Goal: Information Seeking & Learning: Check status

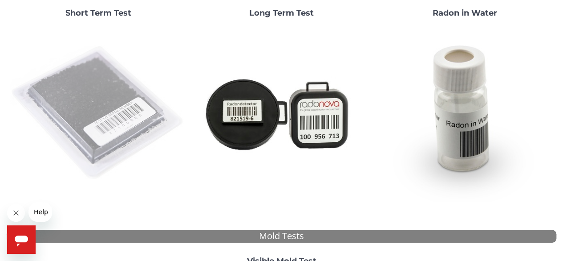
scroll to position [134, 0]
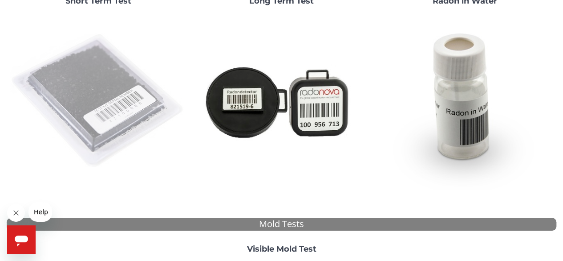
click at [155, 120] on img at bounding box center [98, 101] width 176 height 176
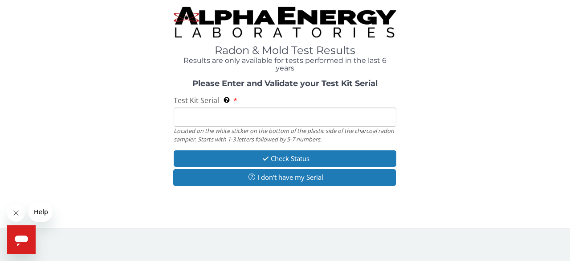
click at [249, 127] on div "Located on the white sticker on the bottom of the plastic side of the charcoal …" at bounding box center [285, 134] width 223 height 16
click at [261, 115] on input "Test Kit Serial Located on the white sticker on the bottom of the plastic side …" at bounding box center [285, 116] width 223 height 19
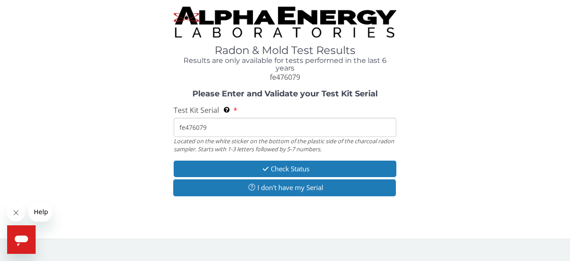
type input "fe476079"
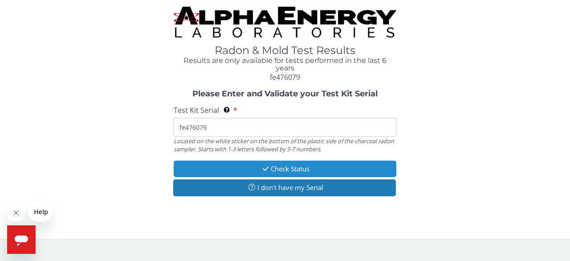
click at [267, 163] on button "Check Status" at bounding box center [285, 168] width 223 height 16
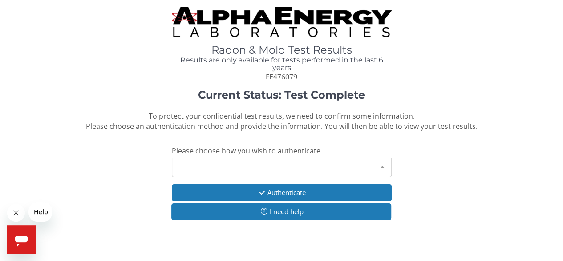
click at [245, 170] on div "Please make a selection" at bounding box center [282, 167] width 220 height 19
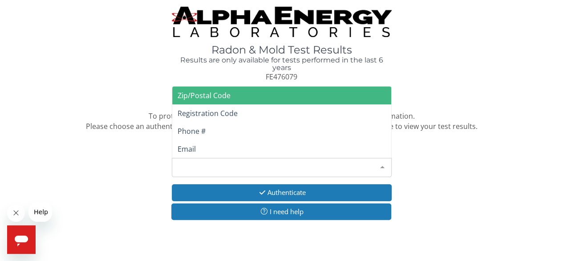
click at [247, 102] on span "Zip/Postal Code" at bounding box center [281, 95] width 219 height 18
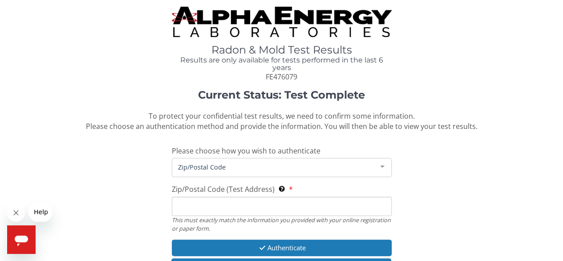
click at [226, 210] on input "Zip/Postal Code (Test Address) This must exactly match the information you prov…" at bounding box center [282, 205] width 220 height 19
type input "87557"
click at [269, 238] on div "Current Status: Test Complete To protect your confidential test results, we nee…" at bounding box center [282, 186] width 550 height 195
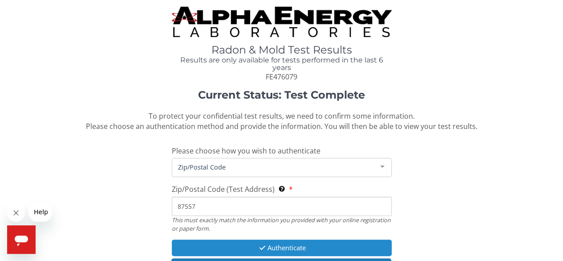
click at [269, 248] on button "Authenticate" at bounding box center [282, 247] width 220 height 16
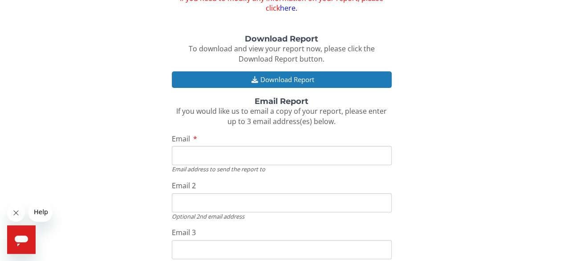
scroll to position [134, 0]
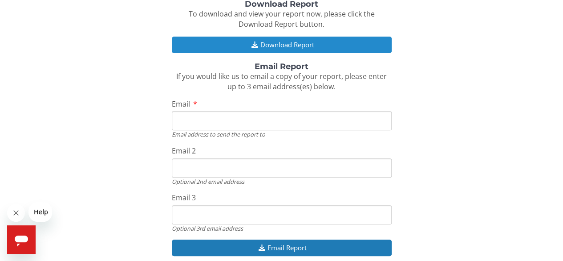
click at [295, 47] on button "Download Report" at bounding box center [282, 45] width 220 height 16
